Goal: Task Accomplishment & Management: Use online tool/utility

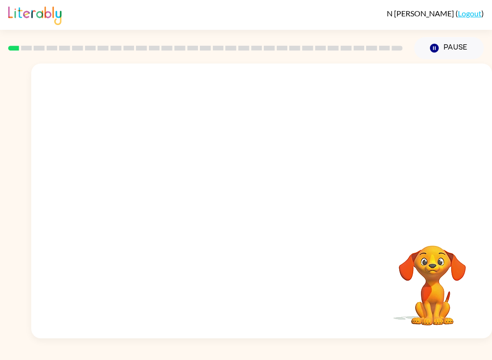
click at [451, 55] on button "Pause Pause" at bounding box center [449, 48] width 70 height 22
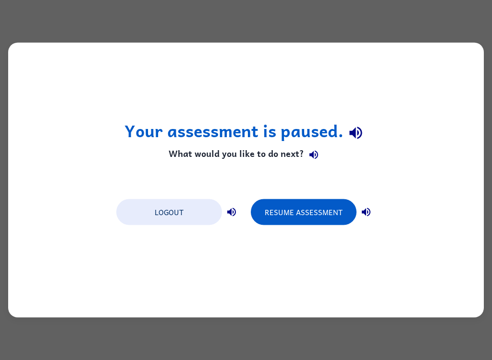
click at [314, 219] on button "Resume Assessment" at bounding box center [304, 212] width 106 height 26
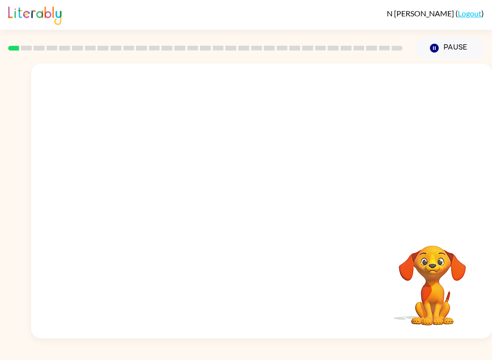
click at [453, 50] on button "Pause Pause" at bounding box center [449, 48] width 70 height 22
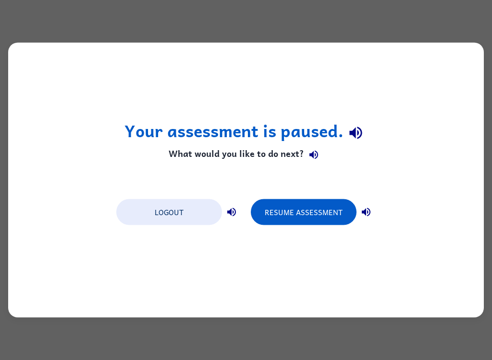
click at [310, 213] on button "Resume Assessment" at bounding box center [304, 212] width 106 height 26
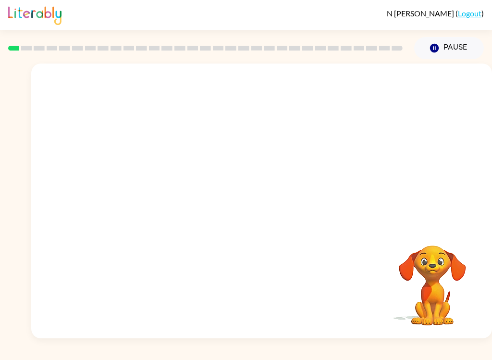
click at [441, 50] on button "Pause Pause" at bounding box center [449, 48] width 70 height 22
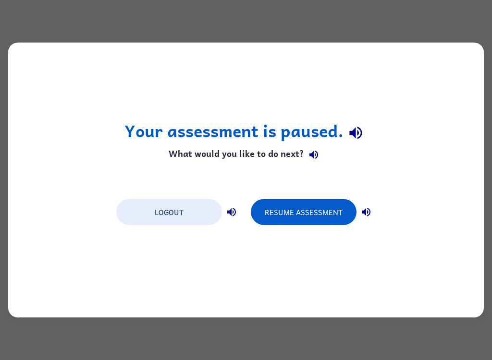
click at [331, 215] on button "Resume Assessment" at bounding box center [304, 212] width 106 height 26
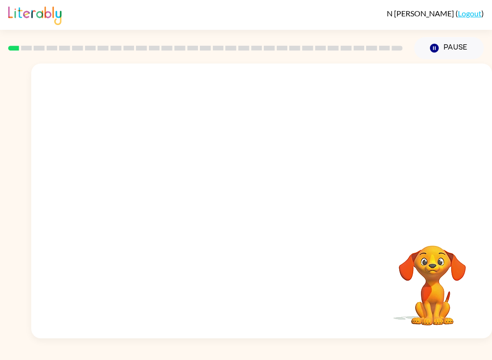
click at [325, 209] on div at bounding box center [261, 144] width 461 height 162
click at [270, 200] on button "button" at bounding box center [262, 205] width 62 height 35
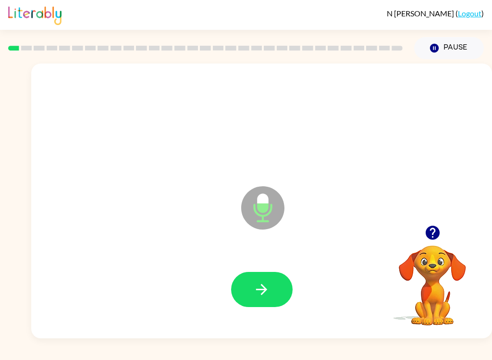
click at [264, 286] on icon "button" at bounding box center [261, 289] width 17 height 17
click at [270, 287] on button "button" at bounding box center [262, 289] width 62 height 35
click at [271, 291] on button "button" at bounding box center [262, 289] width 62 height 35
click at [280, 288] on button "button" at bounding box center [262, 289] width 62 height 35
click at [273, 297] on button "button" at bounding box center [262, 289] width 62 height 35
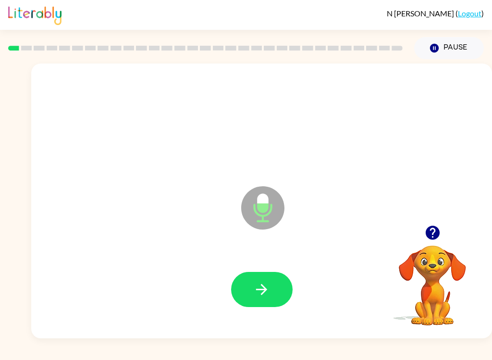
click at [270, 293] on icon "button" at bounding box center [261, 289] width 17 height 17
click at [277, 296] on button "button" at bounding box center [262, 289] width 62 height 35
click at [275, 281] on button "button" at bounding box center [262, 289] width 62 height 35
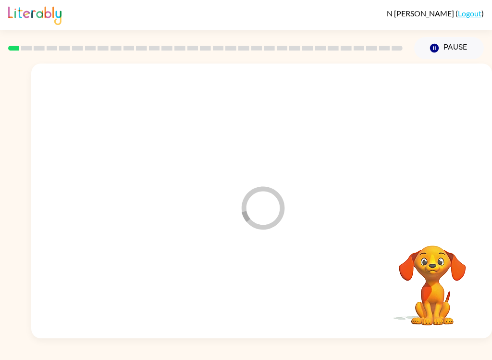
click at [321, 240] on div "Loader Your response is being sent to our graders" at bounding box center [261, 200] width 461 height 275
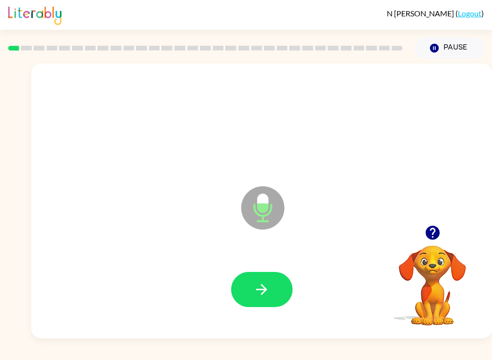
click at [282, 286] on button "button" at bounding box center [262, 289] width 62 height 35
click at [275, 284] on button "button" at bounding box center [262, 289] width 62 height 35
click at [284, 279] on button "button" at bounding box center [262, 289] width 62 height 35
click at [285, 285] on button "button" at bounding box center [262, 289] width 62 height 35
click at [283, 288] on button "button" at bounding box center [262, 289] width 62 height 35
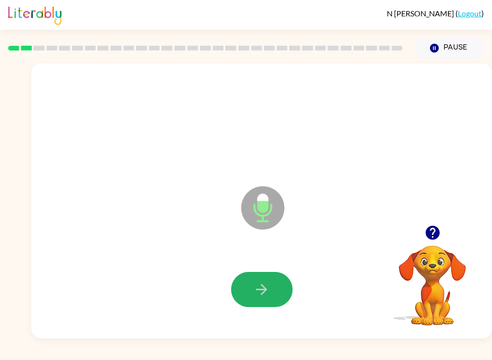
click at [273, 286] on button "button" at bounding box center [262, 289] width 62 height 35
click at [272, 278] on button "button" at bounding box center [262, 289] width 62 height 35
click at [272, 281] on button "button" at bounding box center [262, 289] width 62 height 35
click at [263, 288] on icon "button" at bounding box center [261, 289] width 17 height 17
click at [262, 288] on icon "button" at bounding box center [261, 289] width 17 height 17
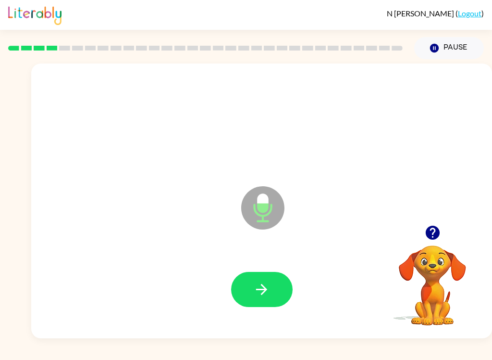
click at [274, 279] on button "button" at bounding box center [262, 289] width 62 height 35
click at [268, 280] on button "button" at bounding box center [262, 289] width 62 height 35
click at [253, 287] on button "button" at bounding box center [262, 289] width 62 height 35
click at [278, 280] on button "button" at bounding box center [262, 289] width 62 height 35
click at [280, 301] on button "button" at bounding box center [262, 289] width 62 height 35
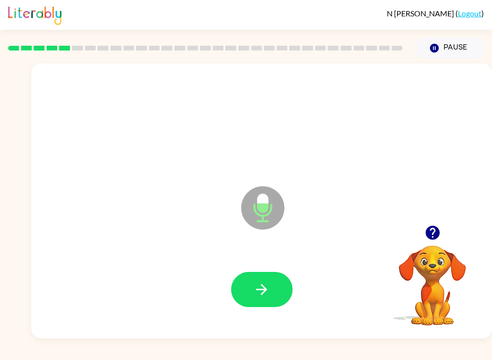
click at [273, 295] on button "button" at bounding box center [262, 289] width 62 height 35
click at [267, 294] on icon "button" at bounding box center [261, 289] width 17 height 17
click at [267, 282] on icon "button" at bounding box center [261, 289] width 17 height 17
click at [266, 290] on icon "button" at bounding box center [261, 289] width 11 height 11
click at [273, 289] on button "button" at bounding box center [262, 289] width 62 height 35
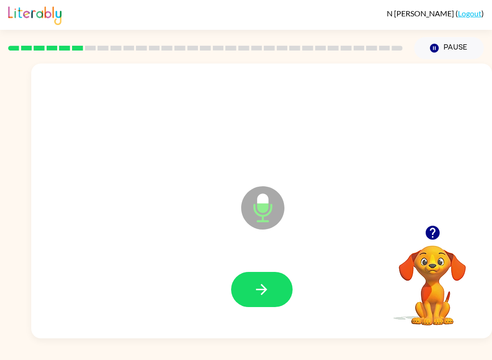
click at [271, 280] on button "button" at bounding box center [262, 289] width 62 height 35
click at [279, 283] on button "button" at bounding box center [262, 289] width 62 height 35
click at [275, 296] on button "button" at bounding box center [262, 289] width 62 height 35
click at [267, 276] on button "button" at bounding box center [262, 289] width 62 height 35
click at [274, 303] on button "button" at bounding box center [262, 289] width 62 height 35
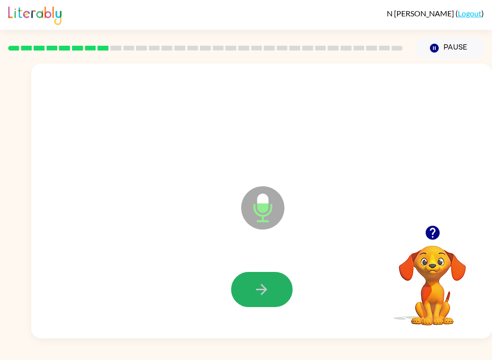
click at [263, 274] on button "button" at bounding box center [262, 289] width 62 height 35
click at [275, 279] on button "button" at bounding box center [262, 289] width 62 height 35
click at [261, 294] on icon "button" at bounding box center [261, 289] width 17 height 17
click at [283, 288] on button "button" at bounding box center [262, 289] width 62 height 35
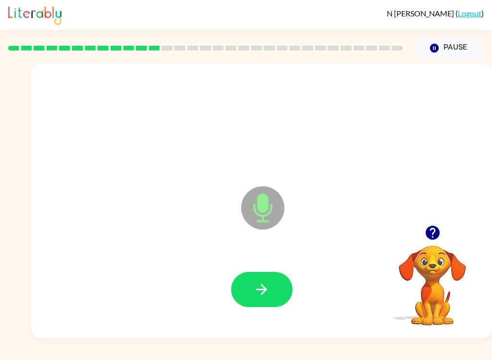
click at [268, 291] on icon "button" at bounding box center [261, 289] width 17 height 17
click at [275, 281] on button "button" at bounding box center [262, 289] width 62 height 35
click at [263, 274] on button "button" at bounding box center [262, 289] width 62 height 35
click at [266, 289] on icon "button" at bounding box center [261, 289] width 11 height 11
click at [268, 300] on button "button" at bounding box center [262, 289] width 62 height 35
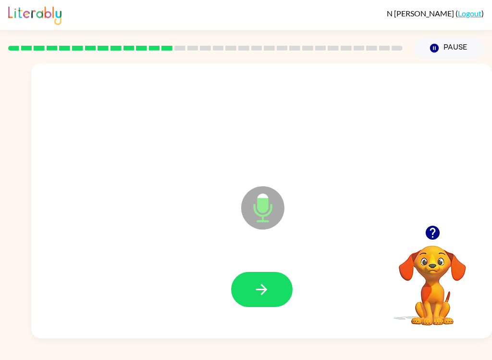
click at [277, 287] on button "button" at bounding box center [262, 289] width 62 height 35
click at [263, 293] on icon "button" at bounding box center [261, 289] width 11 height 11
click at [262, 287] on icon "button" at bounding box center [261, 289] width 17 height 17
click at [268, 292] on icon "button" at bounding box center [261, 289] width 17 height 17
click at [271, 279] on button "button" at bounding box center [262, 289] width 62 height 35
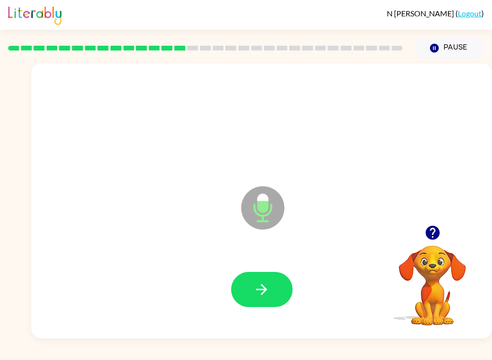
click at [277, 291] on button "button" at bounding box center [262, 289] width 62 height 35
click at [272, 293] on button "button" at bounding box center [262, 289] width 62 height 35
click at [267, 288] on icon "button" at bounding box center [261, 289] width 17 height 17
click at [268, 296] on icon "button" at bounding box center [261, 289] width 17 height 17
click at [270, 290] on icon "button" at bounding box center [261, 289] width 17 height 17
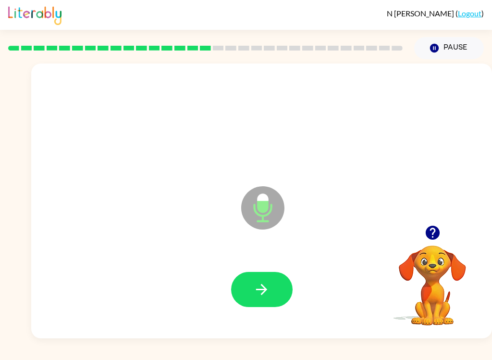
click at [272, 287] on button "button" at bounding box center [262, 289] width 62 height 35
click at [277, 292] on button "button" at bounding box center [262, 289] width 62 height 35
click at [269, 291] on icon "button" at bounding box center [261, 289] width 17 height 17
click at [278, 288] on button "button" at bounding box center [262, 289] width 62 height 35
click at [275, 288] on button "button" at bounding box center [262, 289] width 62 height 35
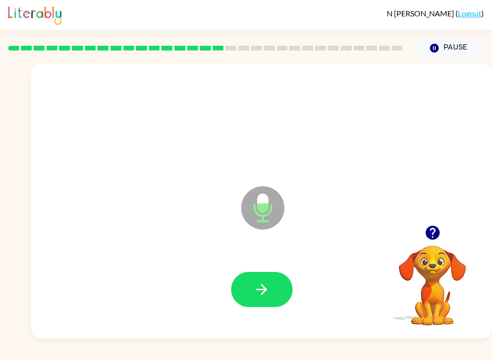
click at [271, 293] on button "button" at bounding box center [262, 289] width 62 height 35
click at [273, 295] on button "button" at bounding box center [262, 289] width 62 height 35
click at [263, 302] on button "button" at bounding box center [262, 289] width 62 height 35
click at [266, 285] on icon "button" at bounding box center [261, 289] width 17 height 17
click at [270, 295] on button "button" at bounding box center [262, 289] width 62 height 35
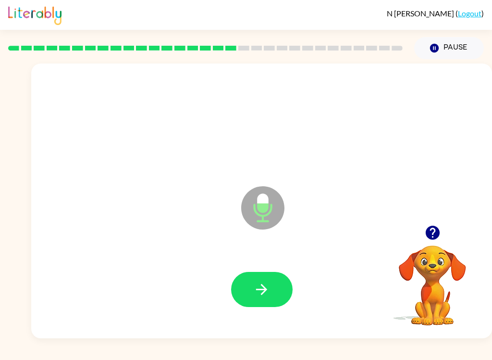
click at [274, 276] on button "button" at bounding box center [262, 289] width 62 height 35
click at [274, 287] on button "button" at bounding box center [262, 289] width 62 height 35
click at [272, 284] on button "button" at bounding box center [262, 289] width 62 height 35
click at [266, 300] on button "button" at bounding box center [262, 289] width 62 height 35
click at [274, 291] on button "button" at bounding box center [262, 289] width 62 height 35
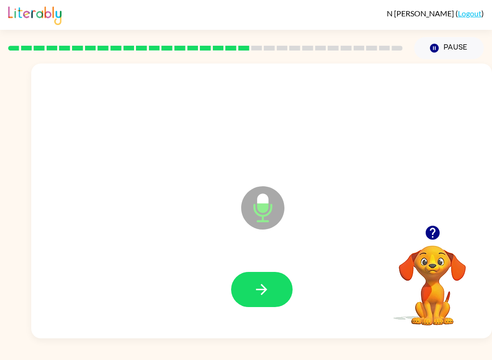
click at [276, 263] on div at bounding box center [262, 289] width 442 height 79
click at [263, 284] on icon "button" at bounding box center [261, 289] width 17 height 17
click at [268, 289] on icon "button" at bounding box center [261, 289] width 17 height 17
click at [267, 292] on icon "button" at bounding box center [261, 289] width 17 height 17
click at [274, 288] on button "button" at bounding box center [262, 289] width 62 height 35
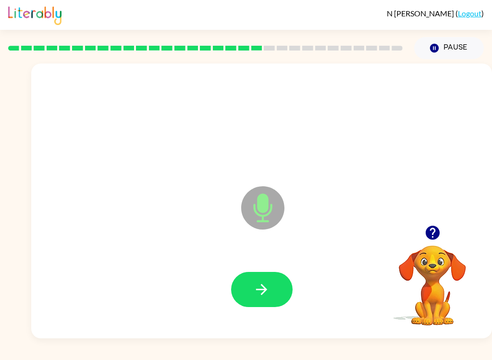
click at [271, 298] on button "button" at bounding box center [262, 289] width 62 height 35
click at [277, 292] on button "button" at bounding box center [262, 289] width 62 height 35
click at [276, 295] on button "button" at bounding box center [262, 289] width 62 height 35
click at [276, 291] on button "button" at bounding box center [262, 289] width 62 height 35
click at [270, 293] on button "button" at bounding box center [262, 289] width 62 height 35
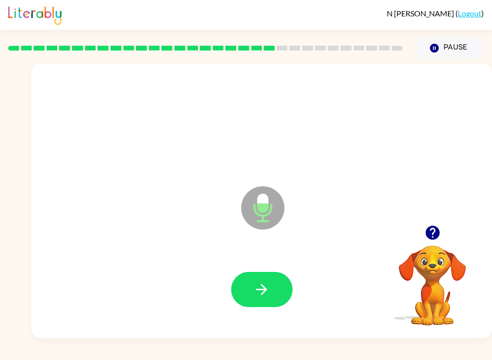
click at [276, 290] on button "button" at bounding box center [262, 289] width 62 height 35
click at [272, 295] on button "button" at bounding box center [262, 289] width 62 height 35
click at [269, 285] on icon "button" at bounding box center [261, 289] width 17 height 17
click at [270, 285] on icon "button" at bounding box center [261, 289] width 17 height 17
click at [271, 282] on button "button" at bounding box center [262, 289] width 62 height 35
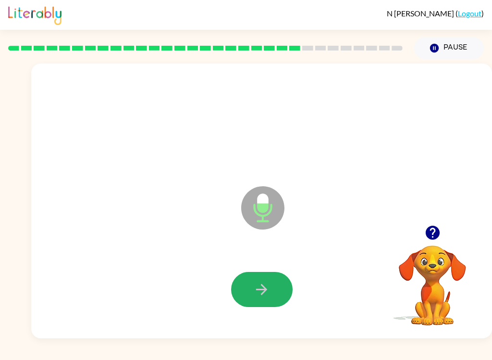
click at [268, 288] on icon "button" at bounding box center [261, 289] width 17 height 17
click at [274, 293] on button "button" at bounding box center [262, 289] width 62 height 35
click at [265, 298] on icon "button" at bounding box center [261, 289] width 17 height 17
click at [279, 286] on button "button" at bounding box center [262, 289] width 62 height 35
click at [281, 282] on button "button" at bounding box center [262, 289] width 62 height 35
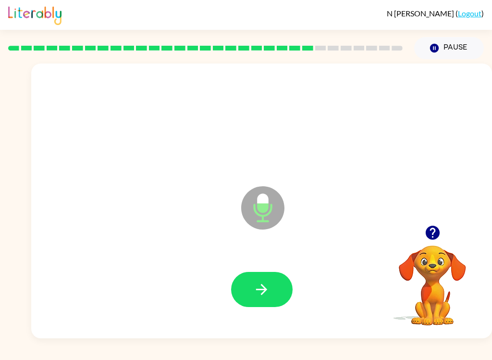
click at [278, 283] on button "button" at bounding box center [262, 289] width 62 height 35
click at [280, 290] on button "button" at bounding box center [262, 289] width 62 height 35
click at [273, 294] on button "button" at bounding box center [262, 289] width 62 height 35
click at [274, 286] on button "button" at bounding box center [262, 289] width 62 height 35
click at [275, 297] on button "button" at bounding box center [262, 289] width 62 height 35
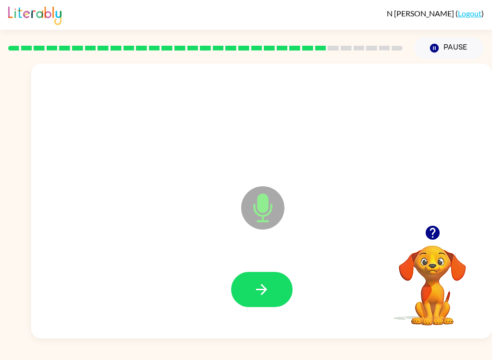
click at [275, 281] on button "button" at bounding box center [262, 289] width 62 height 35
click at [277, 275] on button "button" at bounding box center [262, 289] width 62 height 35
click at [275, 291] on button "button" at bounding box center [262, 289] width 62 height 35
click at [269, 294] on icon "button" at bounding box center [261, 289] width 17 height 17
click at [271, 292] on button "button" at bounding box center [262, 289] width 62 height 35
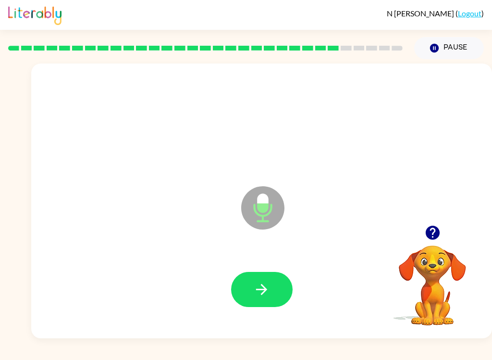
click at [273, 287] on button "button" at bounding box center [262, 289] width 62 height 35
click at [275, 295] on button "button" at bounding box center [262, 289] width 62 height 35
click at [271, 289] on button "button" at bounding box center [262, 289] width 62 height 35
click at [273, 284] on button "button" at bounding box center [262, 289] width 62 height 35
click at [272, 287] on button "button" at bounding box center [262, 289] width 62 height 35
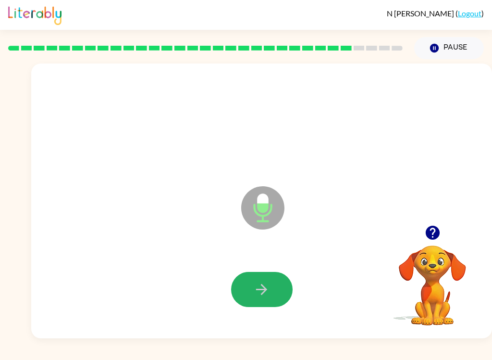
click at [266, 295] on icon "button" at bounding box center [261, 289] width 17 height 17
click at [269, 289] on icon "button" at bounding box center [261, 289] width 17 height 17
click at [275, 289] on button "button" at bounding box center [262, 289] width 62 height 35
click at [278, 283] on button "button" at bounding box center [262, 289] width 62 height 35
click at [265, 295] on icon "button" at bounding box center [261, 289] width 17 height 17
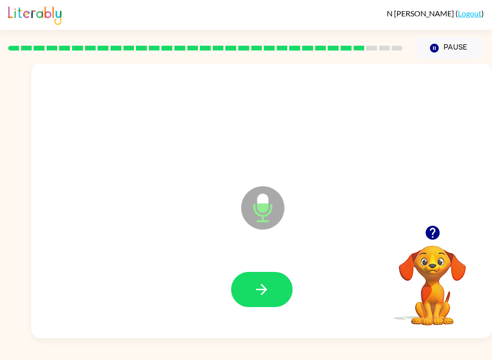
click at [273, 289] on button "button" at bounding box center [262, 289] width 62 height 35
click at [277, 297] on button "button" at bounding box center [262, 289] width 62 height 35
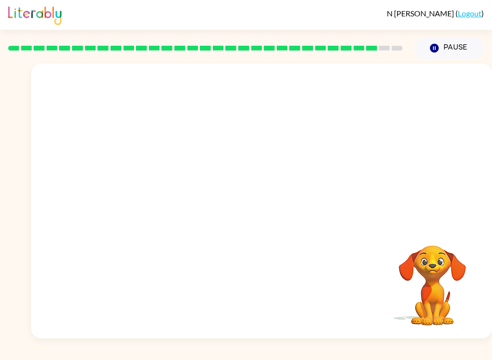
click at [448, 48] on button "Pause Pause" at bounding box center [449, 48] width 70 height 22
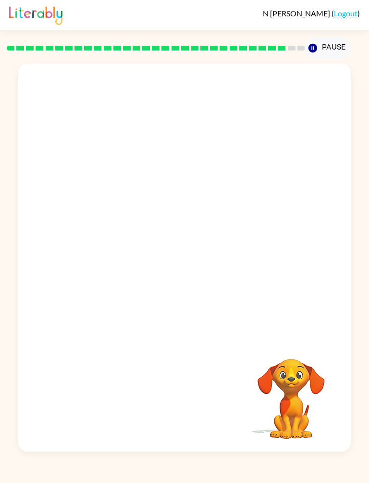
click at [333, 50] on button "Pause Pause" at bounding box center [328, 48] width 46 height 22
